Goal: Information Seeking & Learning: Find specific page/section

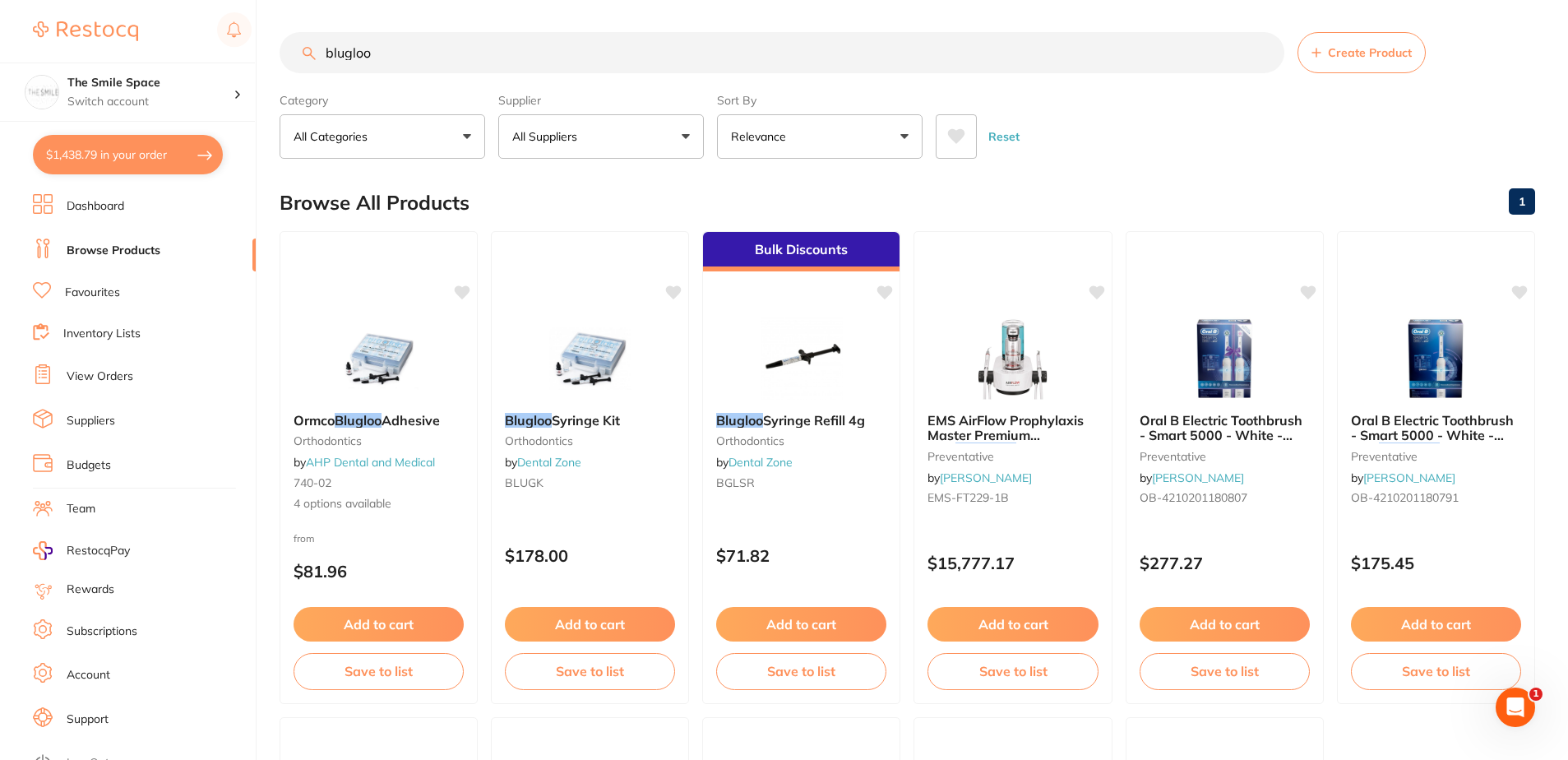
drag, startPoint x: 443, startPoint y: 47, endPoint x: -3, endPoint y: 27, distance: 446.4
click at [0, 27] on html "$1,438.79 The Smile Space Switch account The Smile Space $1,438.79 in your orde…" at bounding box center [784, 379] width 1568 height 760
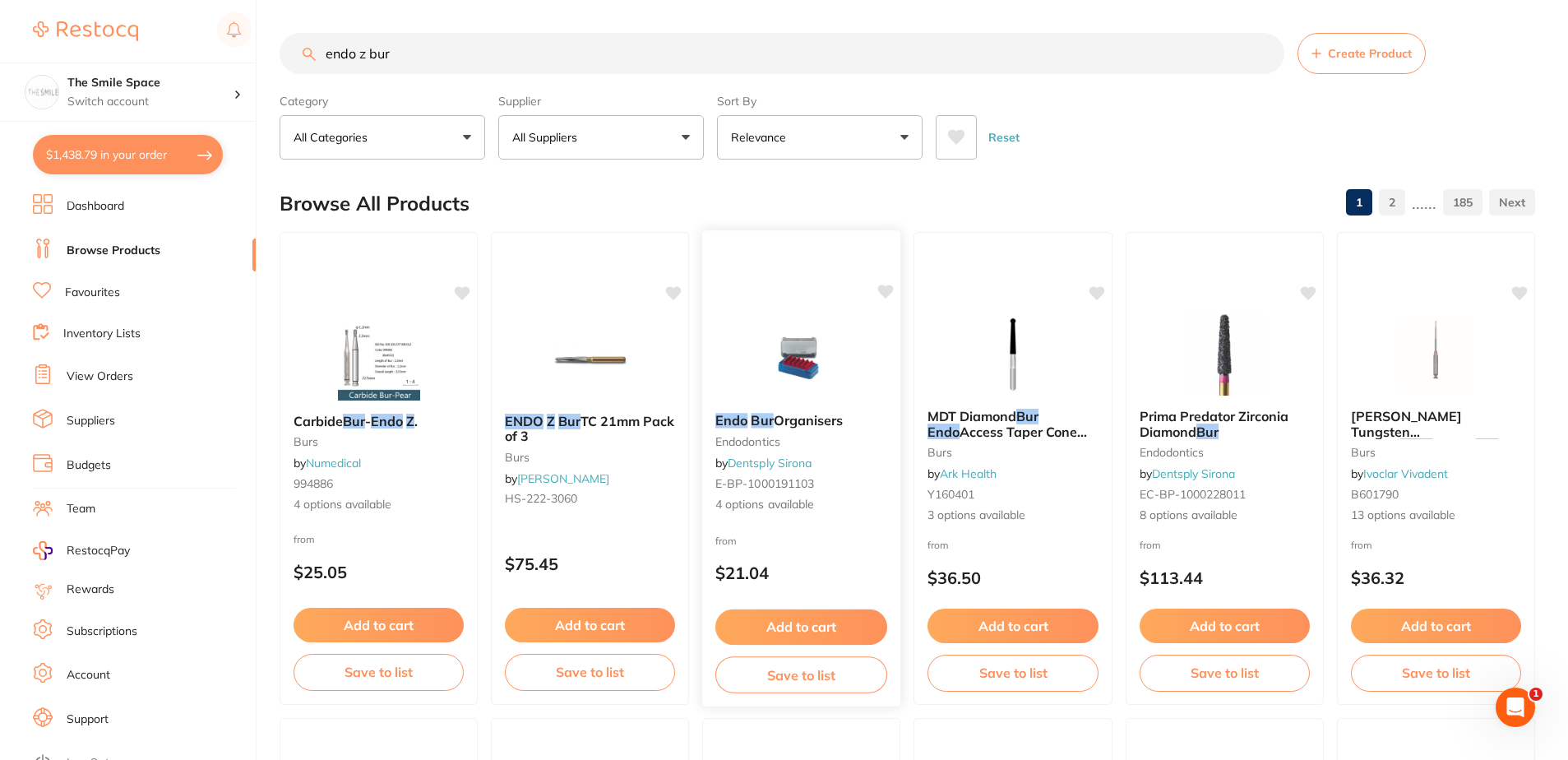
click at [782, 503] on span "4 options available" at bounding box center [801, 504] width 172 height 16
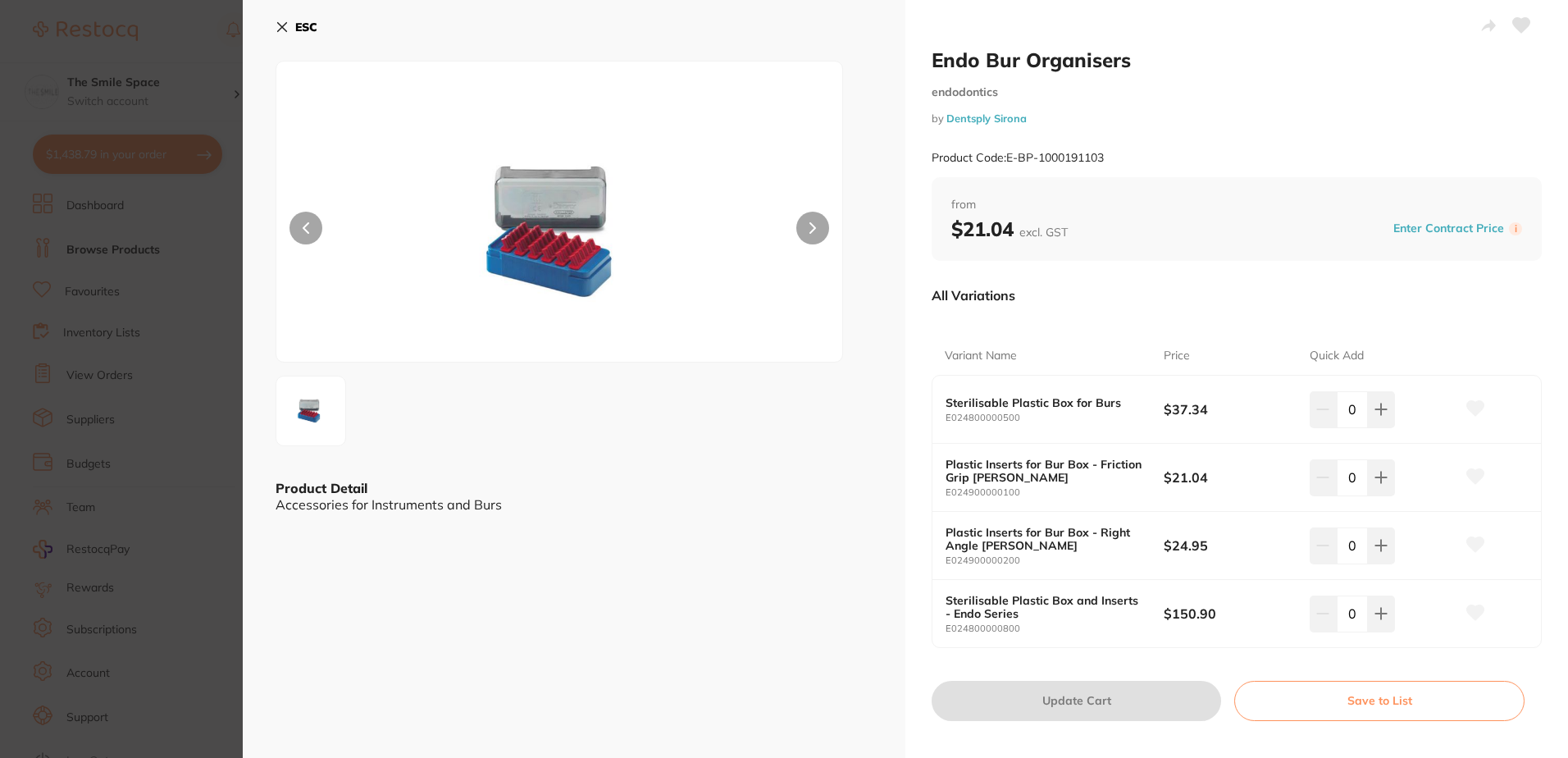
click at [154, 54] on section "Endo Bur Organisers endodontics by Dentsply Sirona Product Code: E-BP-100019110…" at bounding box center [784, 379] width 1568 height 758
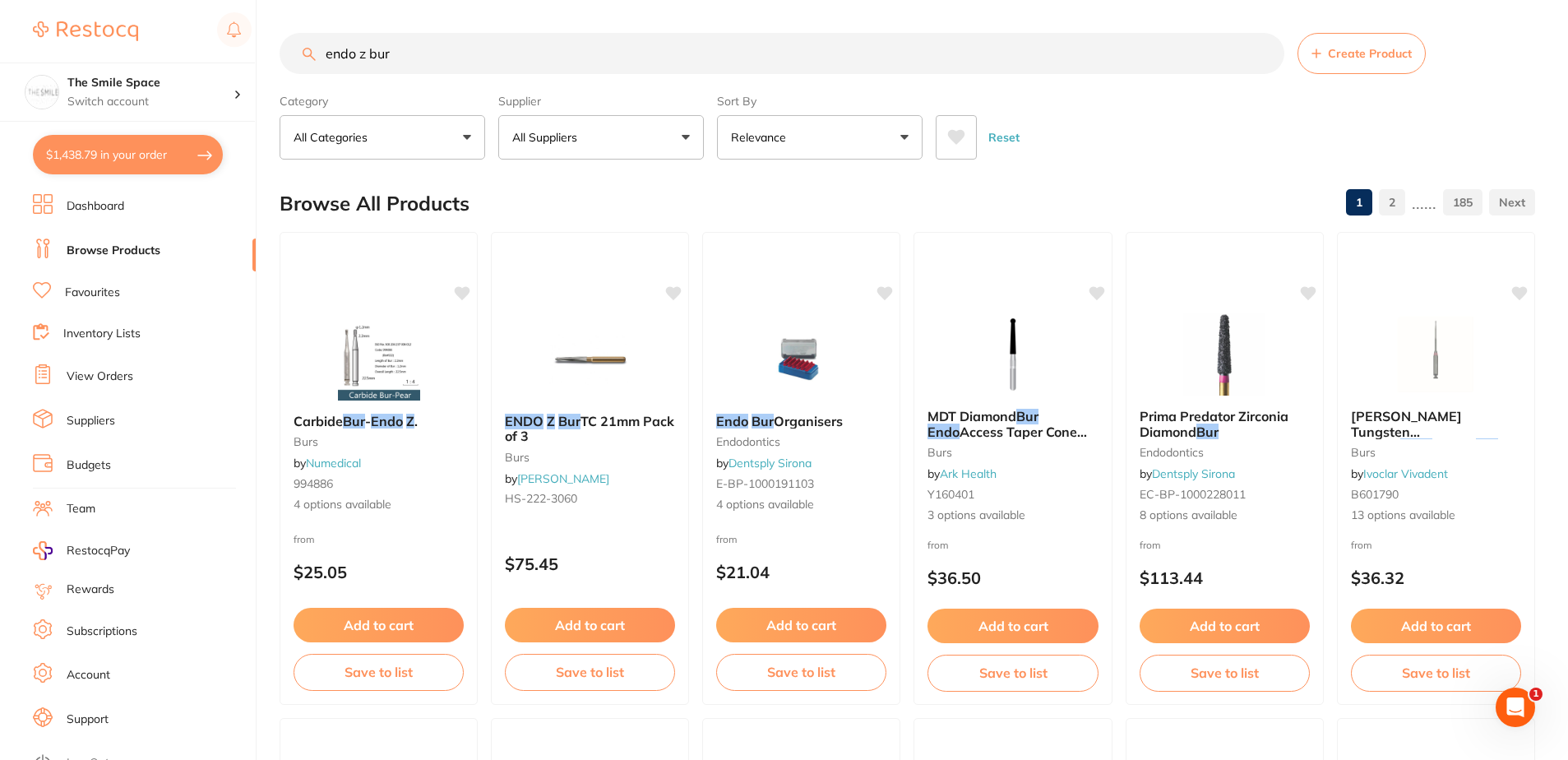
click at [307, 503] on span "4 options available" at bounding box center [379, 504] width 170 height 16
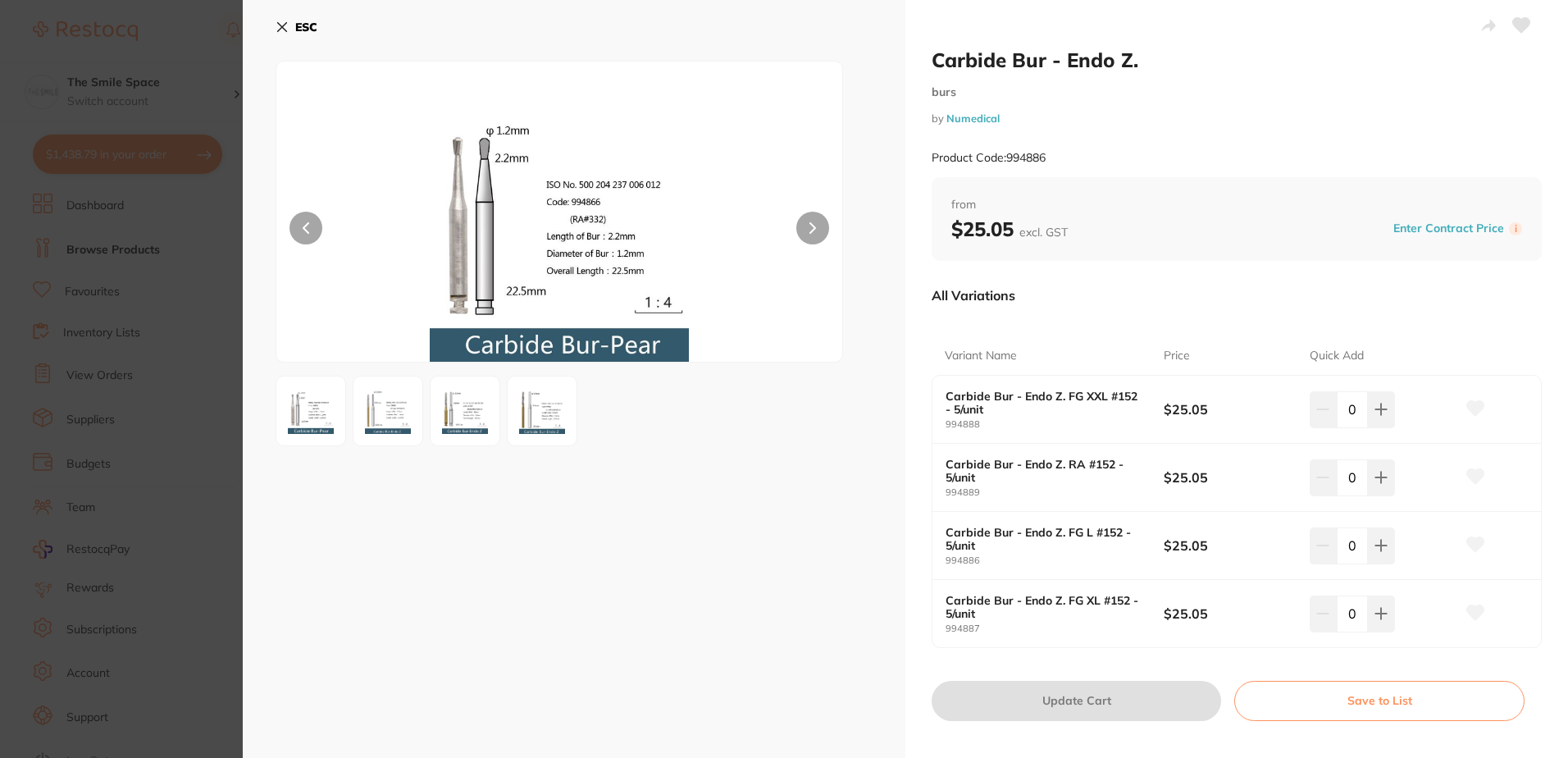
click at [230, 299] on section "Carbide Bur - Endo Z. burs by Numedical Product Code: 994886 ESC Carbide Bur - …" at bounding box center [784, 379] width 1568 height 758
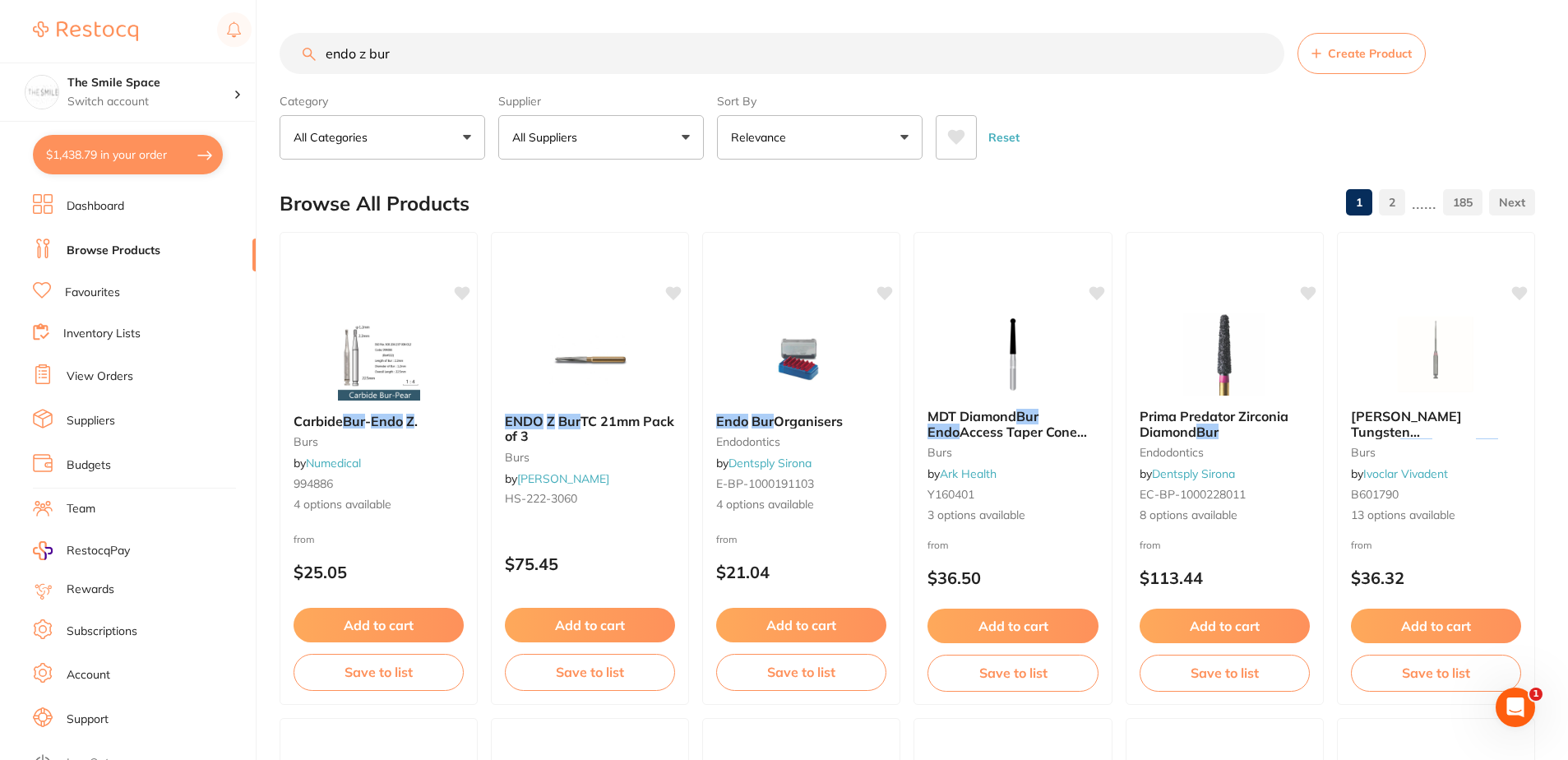
click at [483, 66] on input "endo z bur" at bounding box center [782, 53] width 1005 height 41
type input "endo access bur"
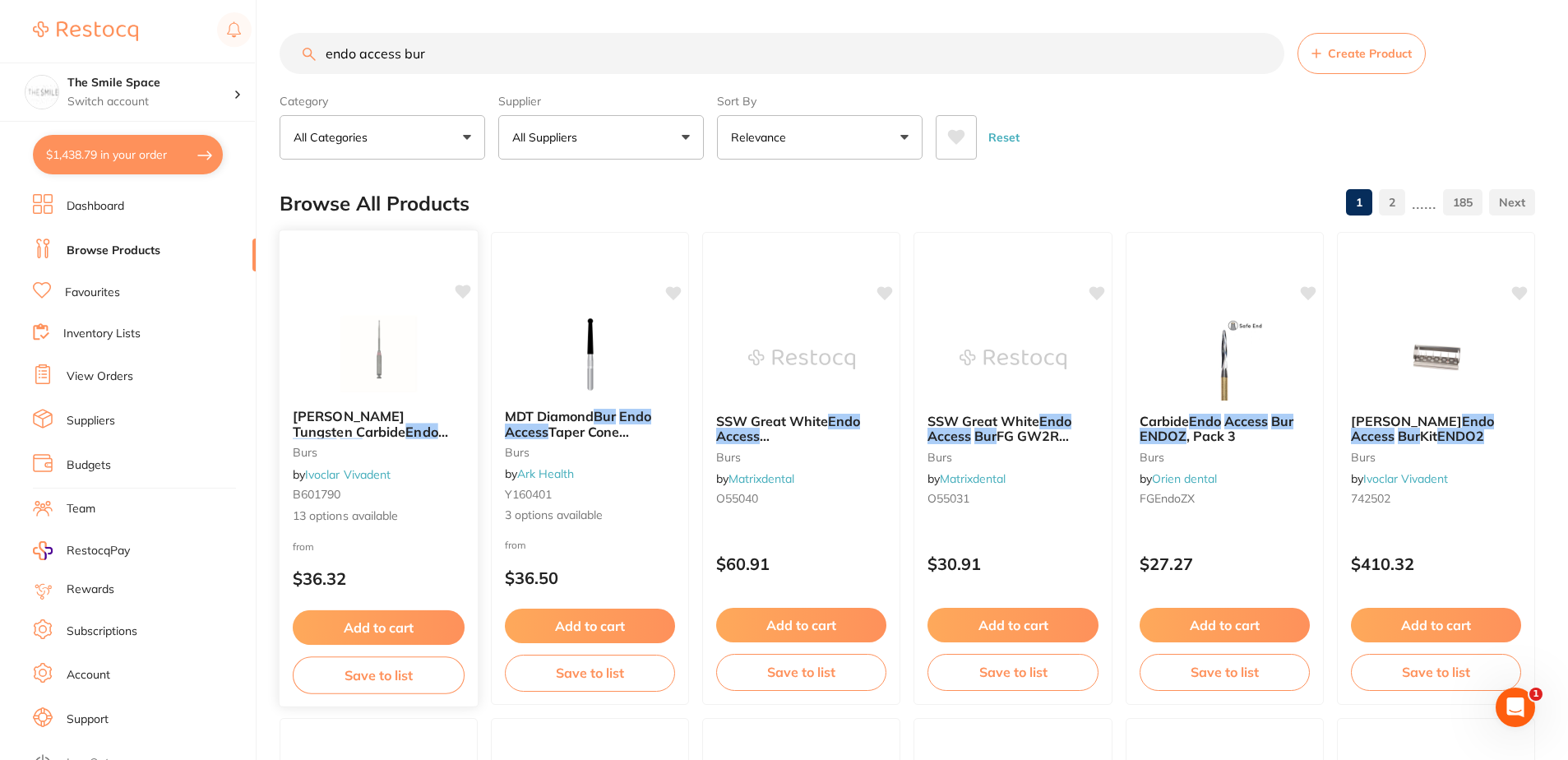
click at [405, 429] on em "Endo" at bounding box center [422, 430] width 32 height 16
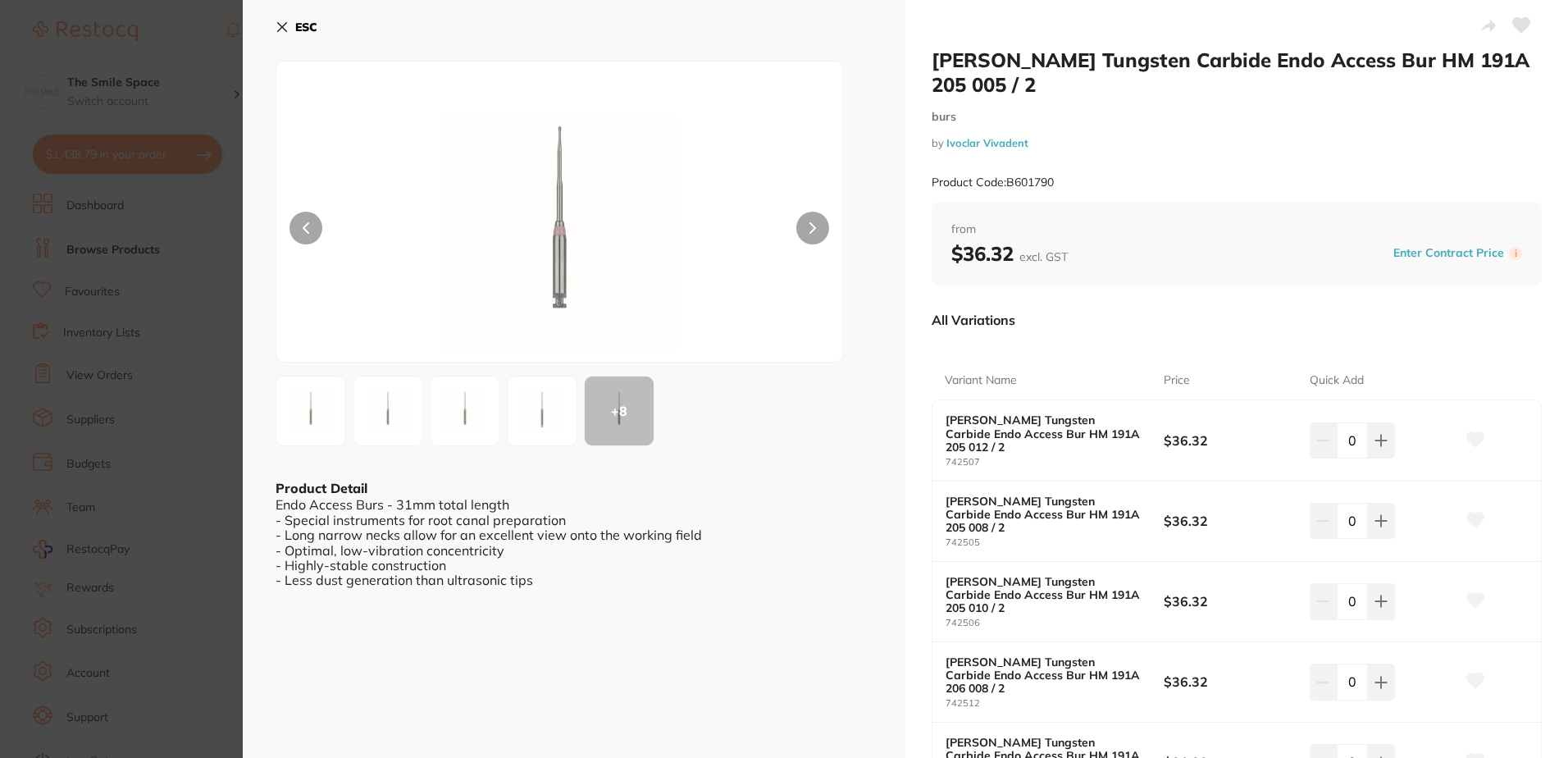
click at [278, 30] on icon at bounding box center [283, 27] width 9 height 9
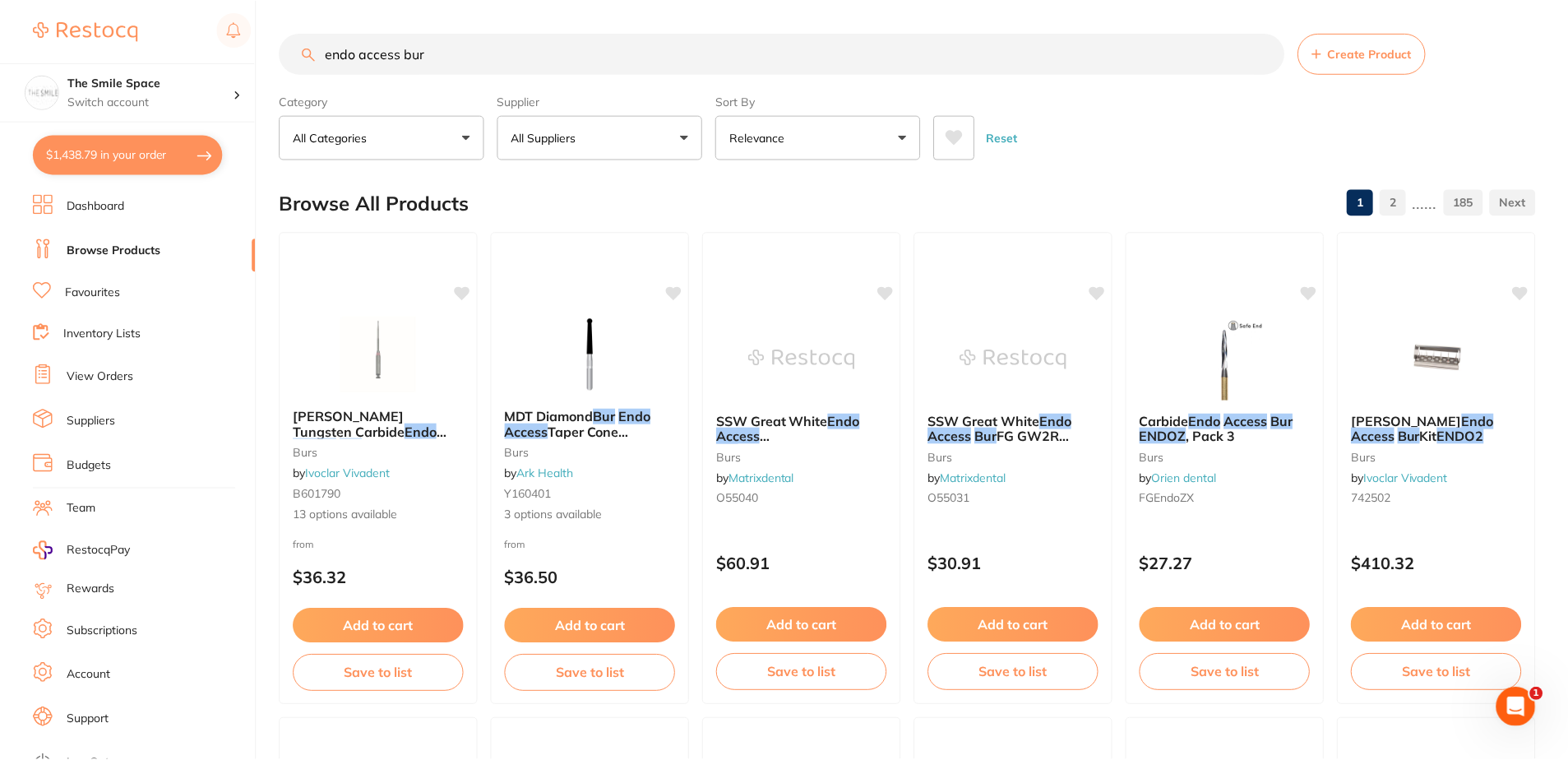
scroll to position [1, 0]
